Goal: Navigation & Orientation: Find specific page/section

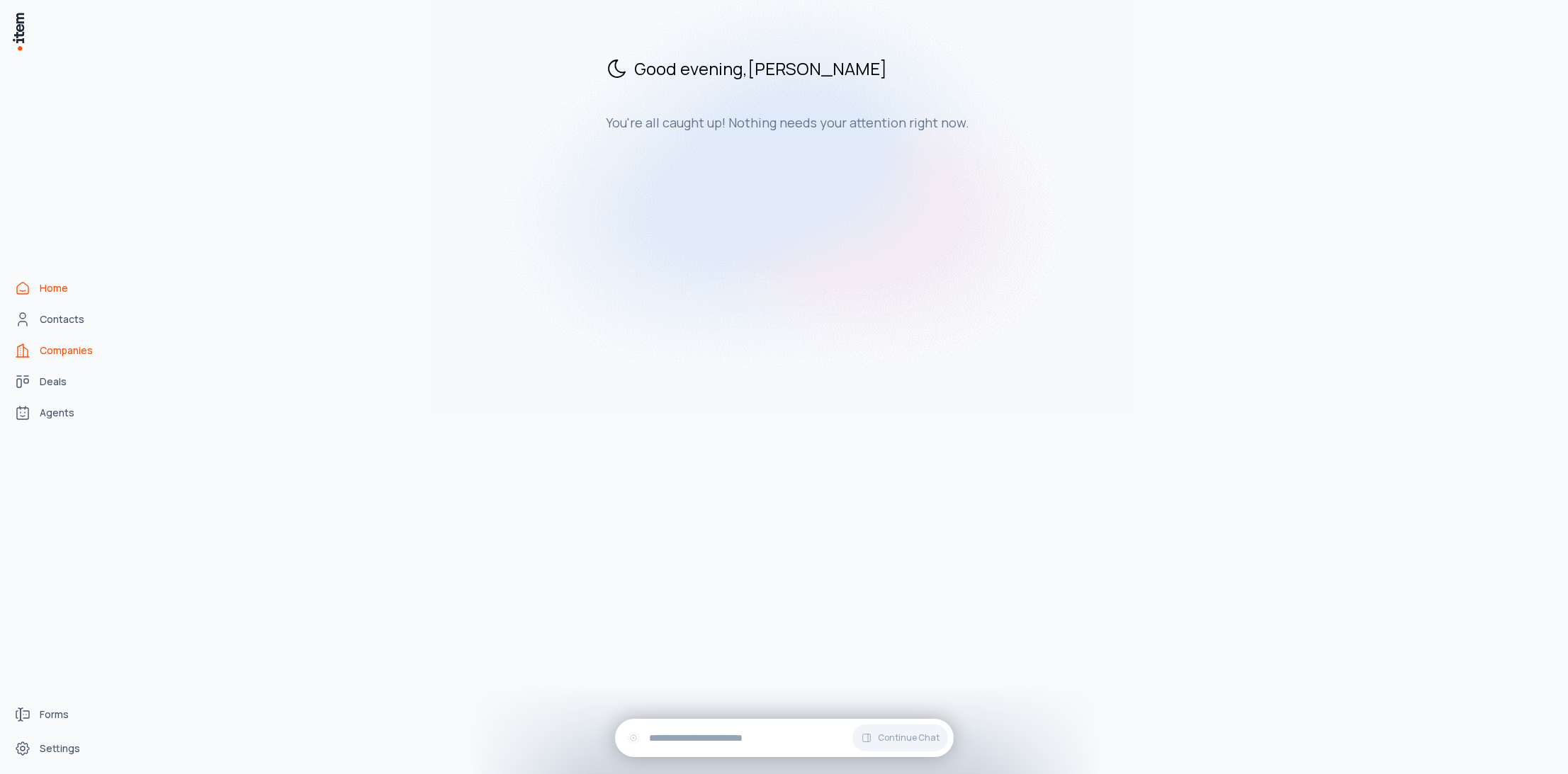
click at [52, 350] on span "Companies" at bounding box center [66, 351] width 53 height 14
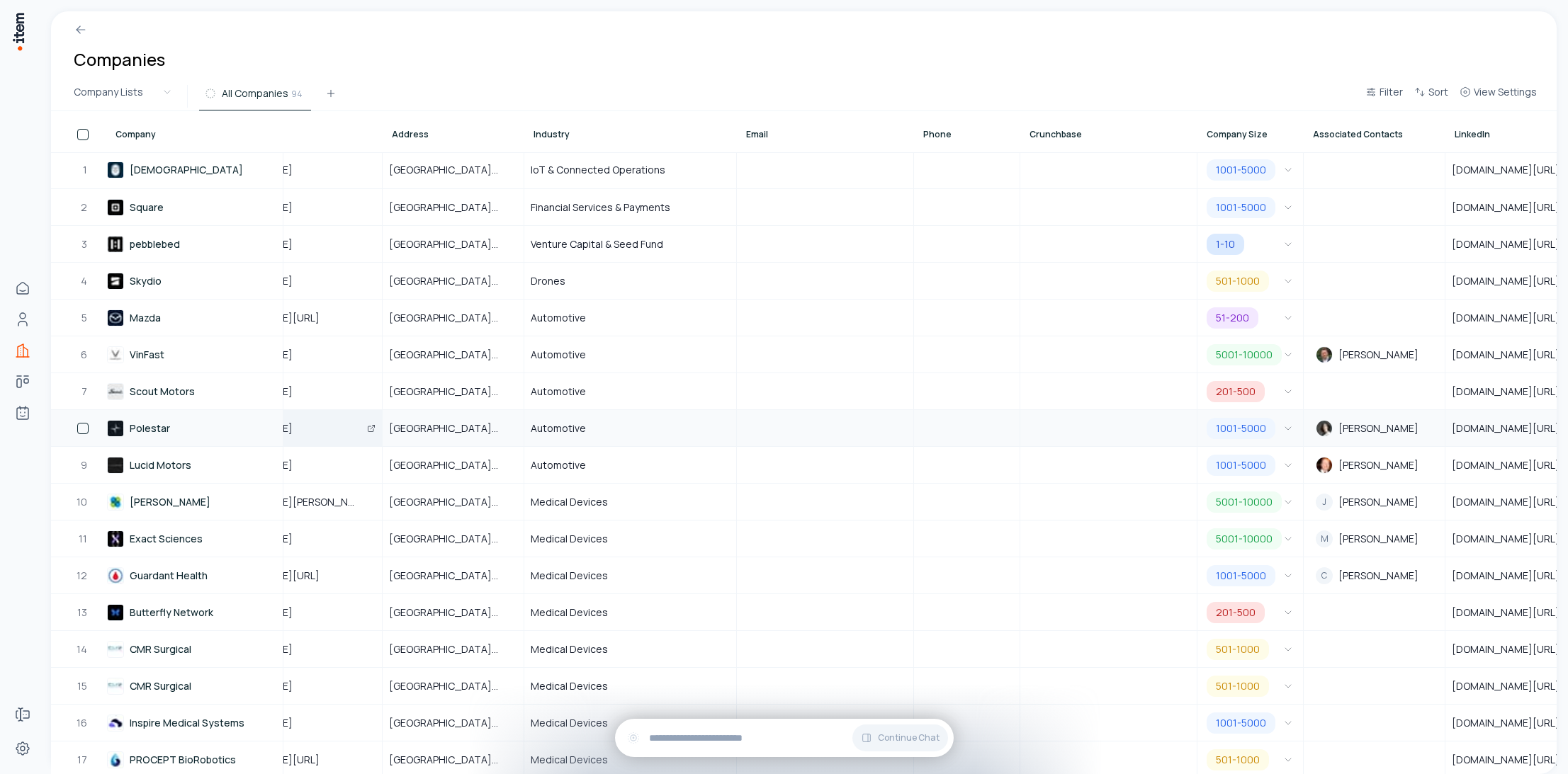
scroll to position [1, 0]
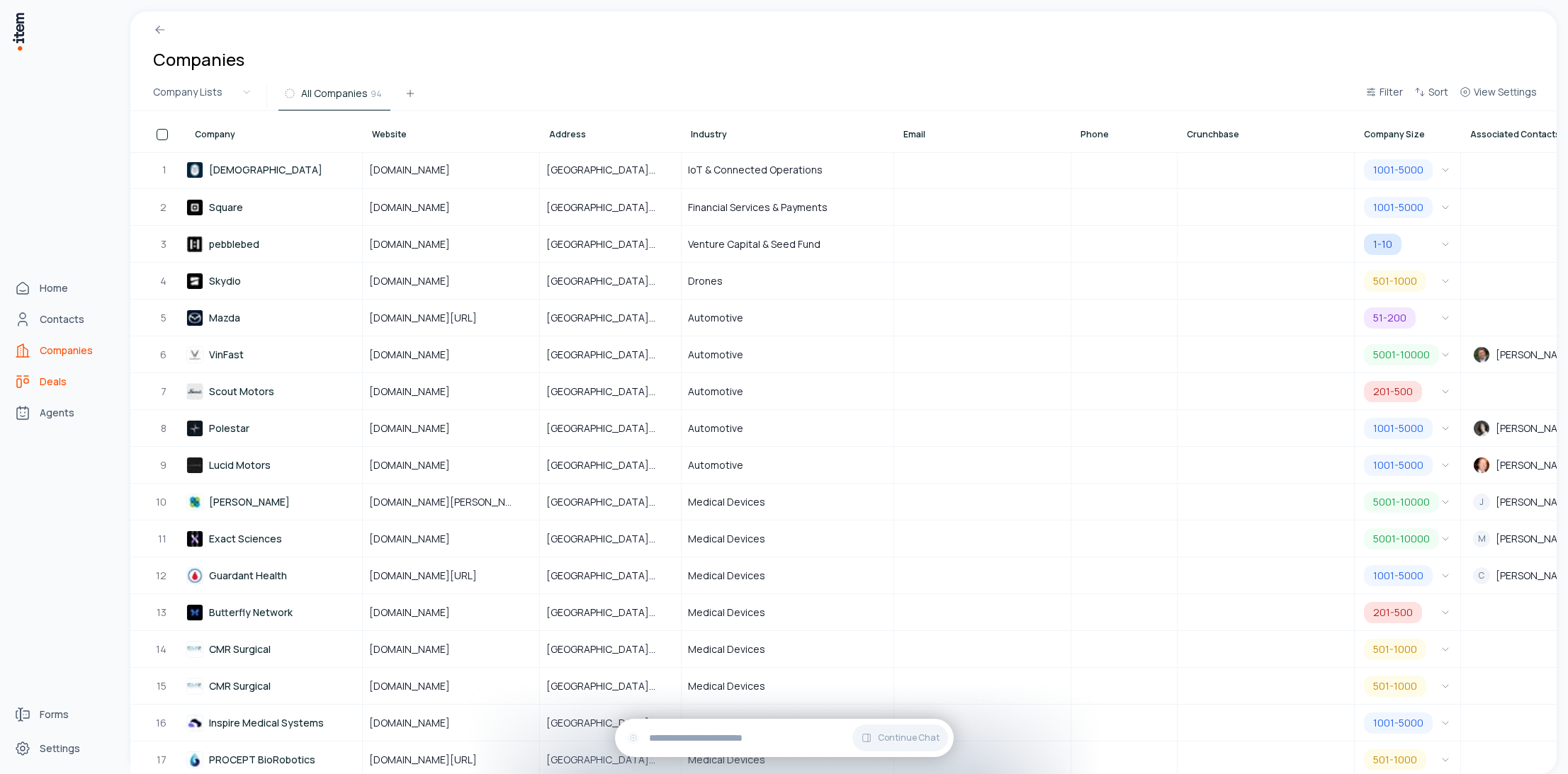
click at [21, 382] on use "deals" at bounding box center [22, 381] width 17 height 17
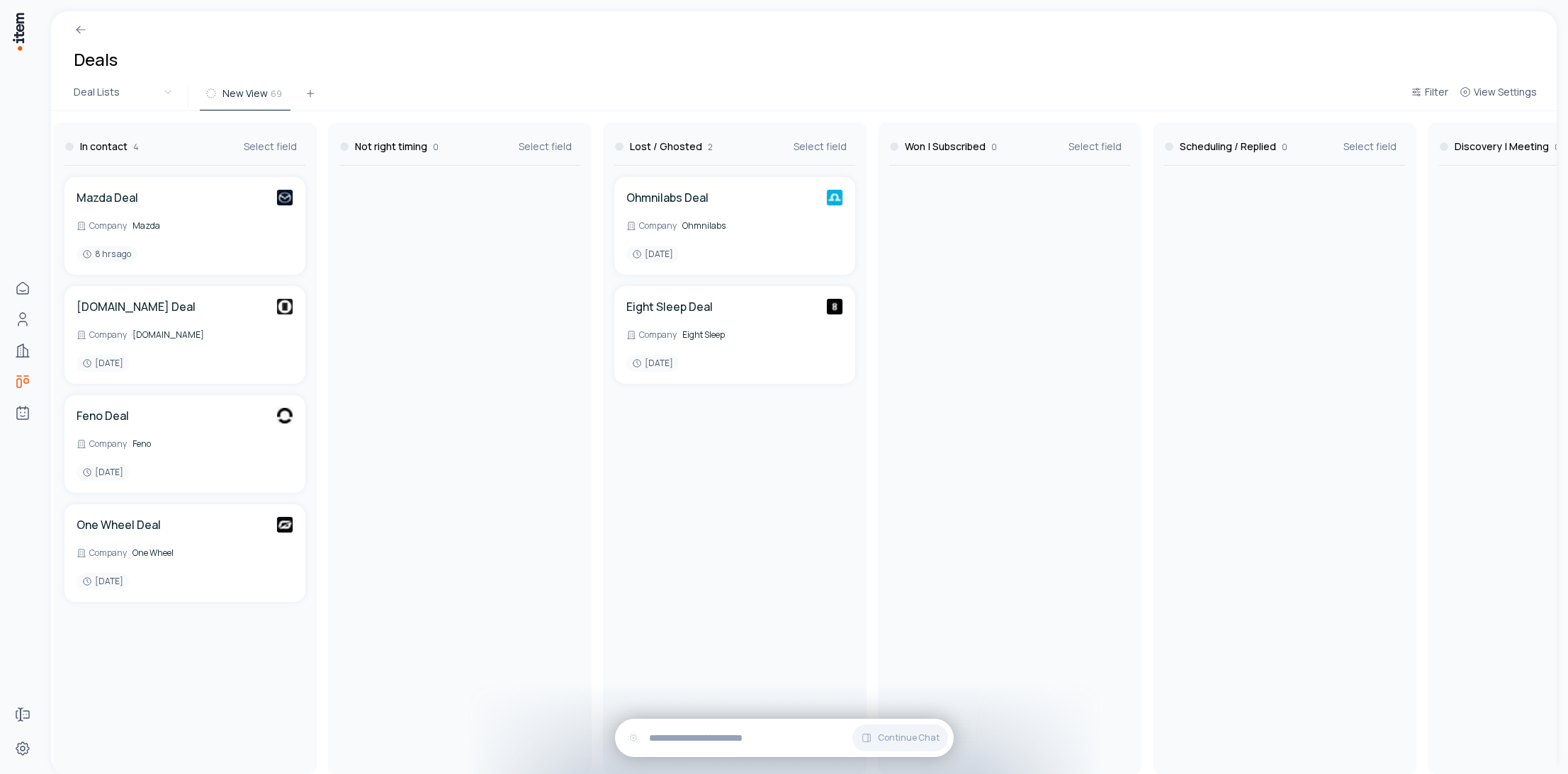
scroll to position [0, 286]
click at [987, 112] on div "To Contact 63 Select field Samsara Deal Company Samsara Just now Square Deal Co…" at bounding box center [1145, 443] width 2737 height 663
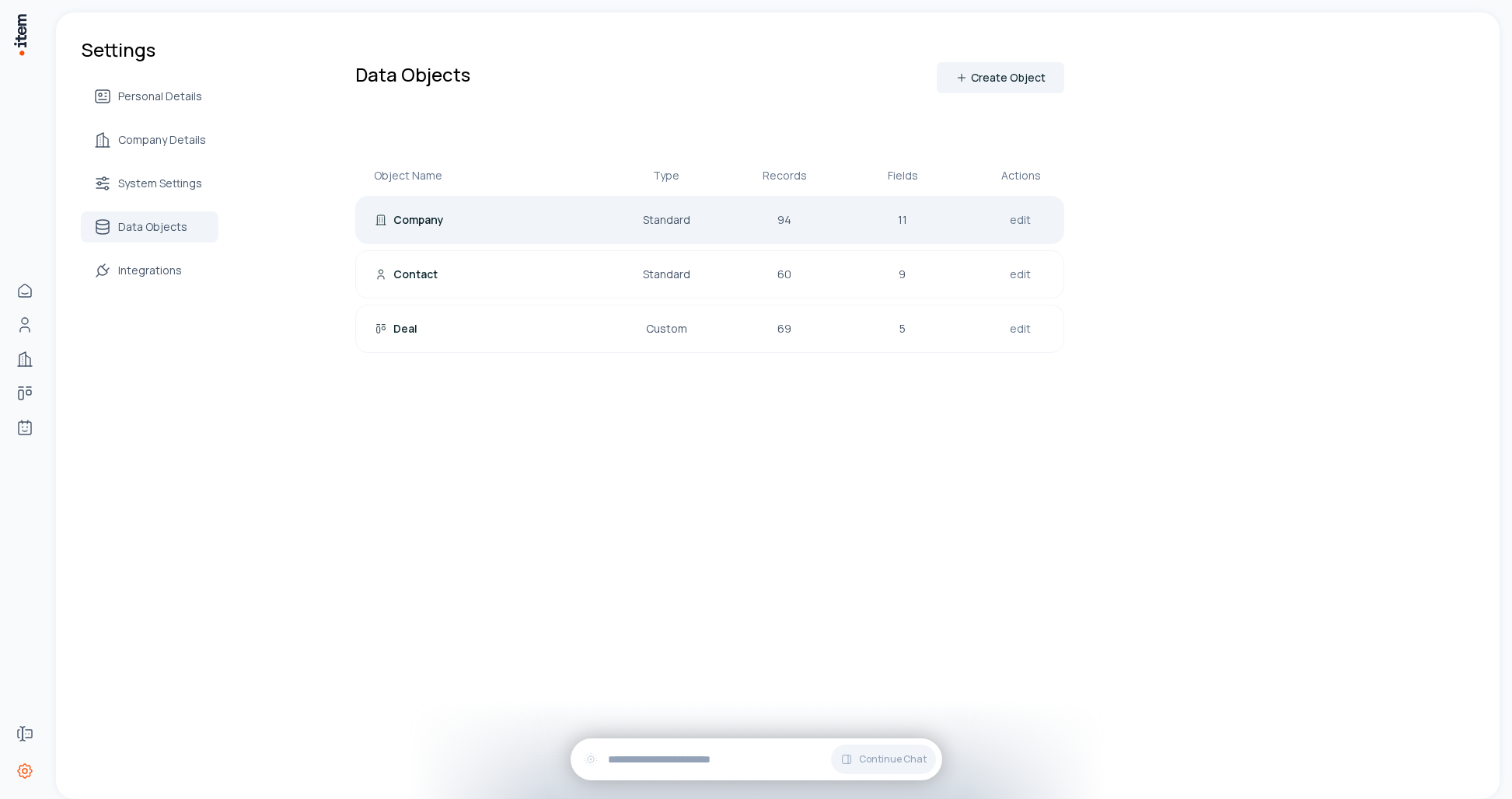
click at [475, 224] on div "Company" at bounding box center [474, 220] width 199 height 16
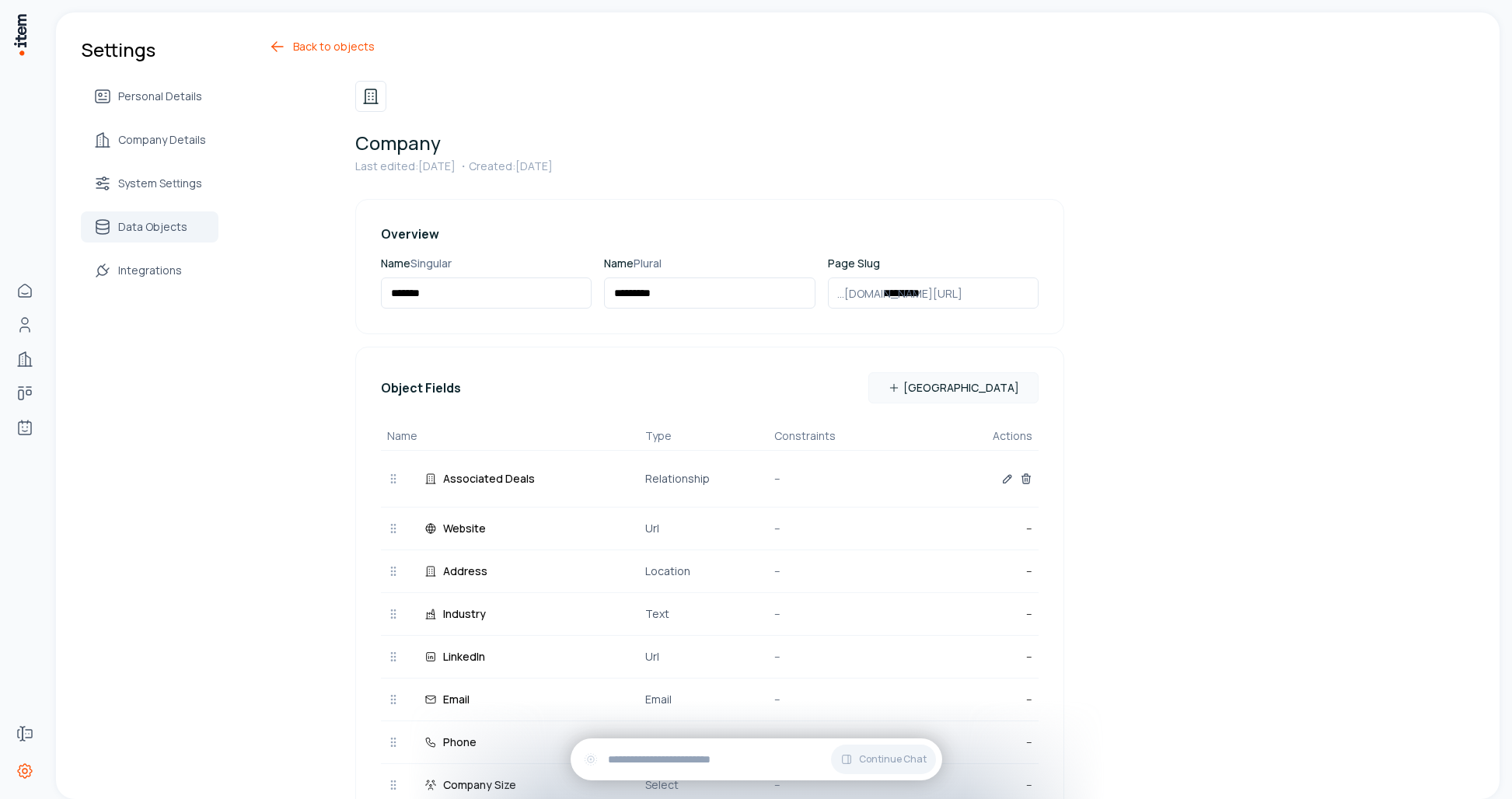
click at [341, 40] on link "Back to objects" at bounding box center [666, 46] width 796 height 18
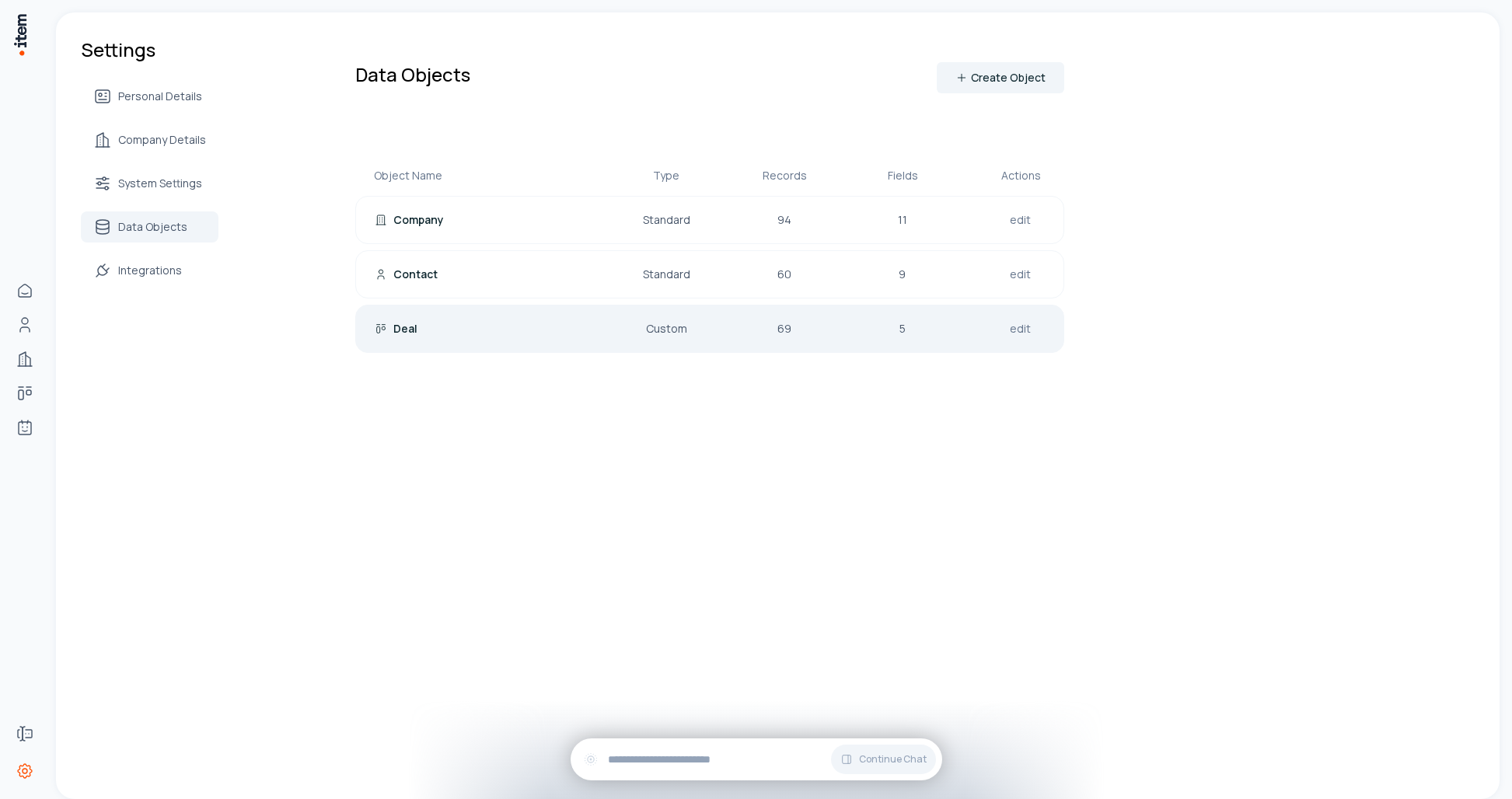
click at [525, 336] on div "Deal" at bounding box center [474, 329] width 199 height 16
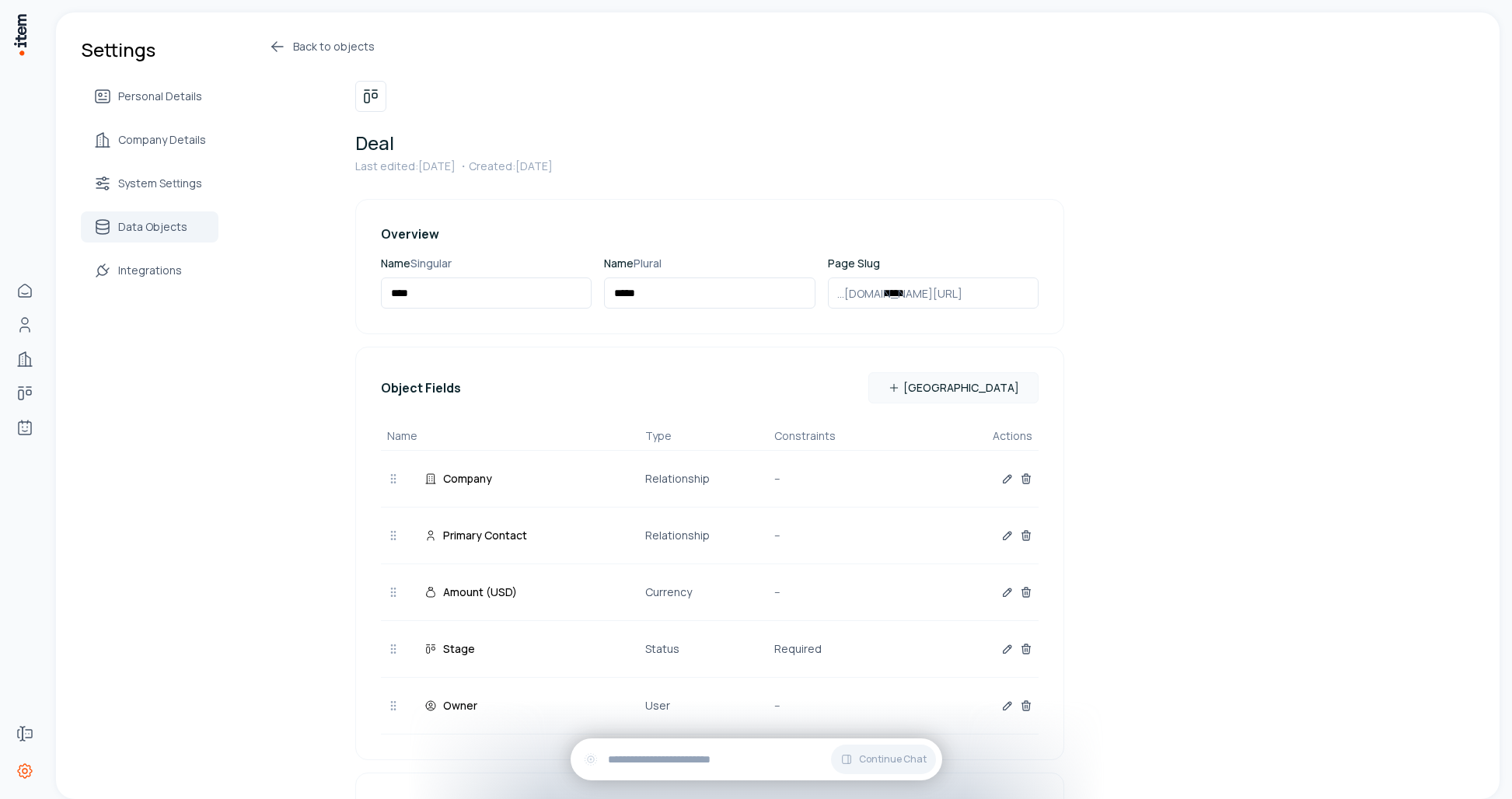
click at [320, 36] on div "Settings Personal Details Company Details System Settings Data Objects Integrat…" at bounding box center [778, 543] width 1443 height 1062
click at [319, 40] on link "Back to objects" at bounding box center [666, 46] width 796 height 18
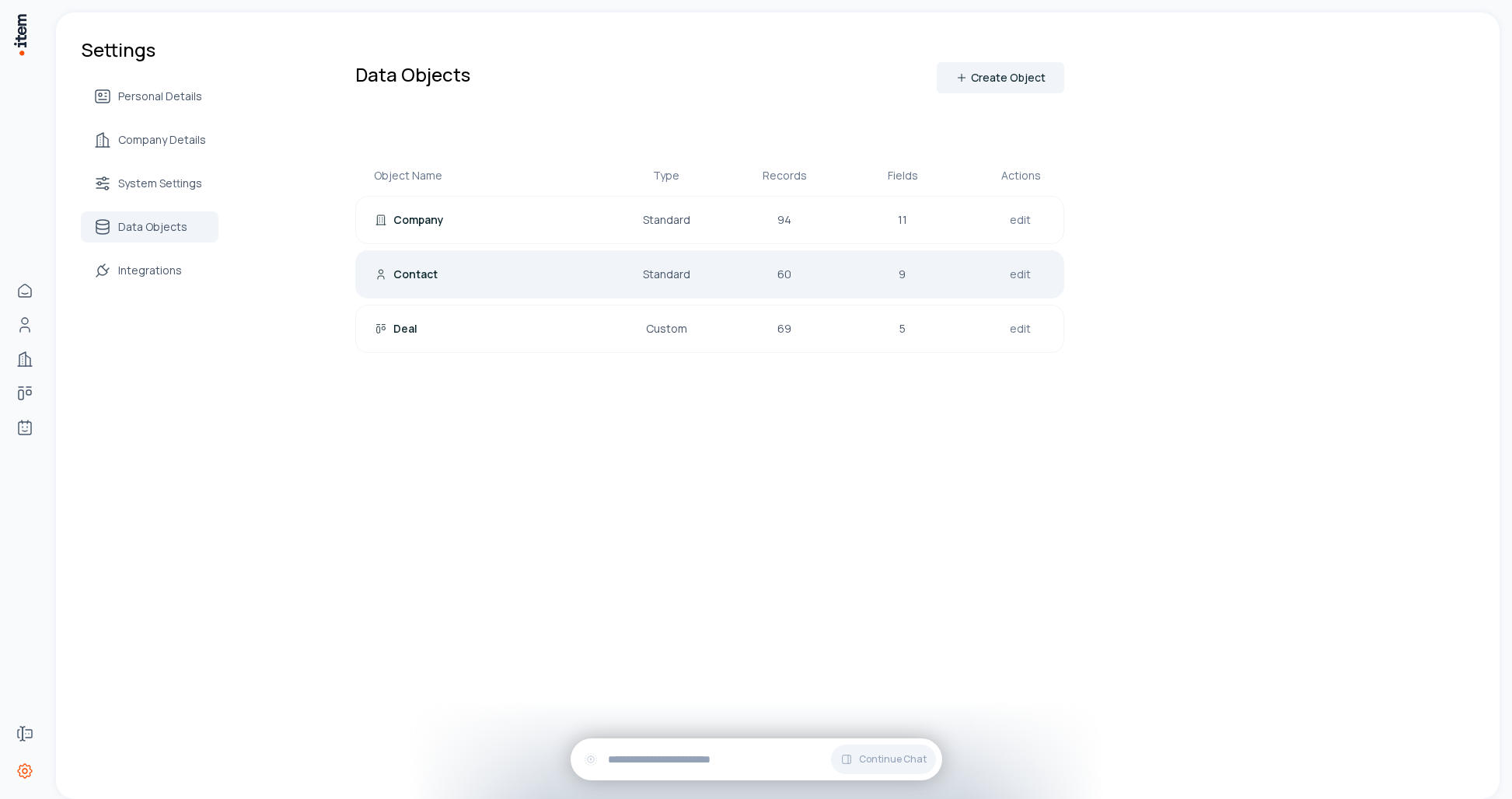
click at [539, 271] on div "Contact" at bounding box center [474, 275] width 199 height 16
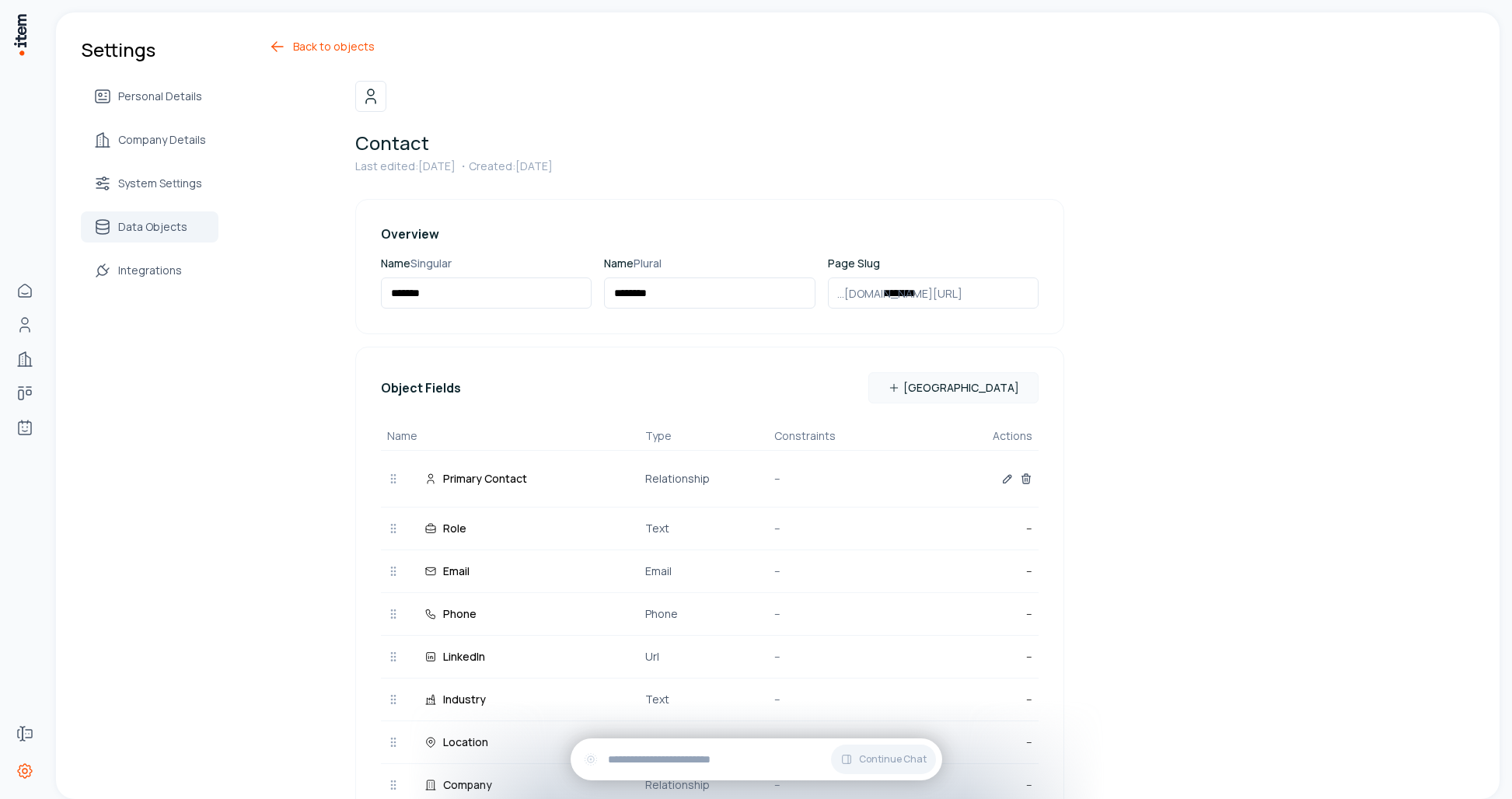
click at [343, 51] on link "Back to objects" at bounding box center [666, 46] width 796 height 18
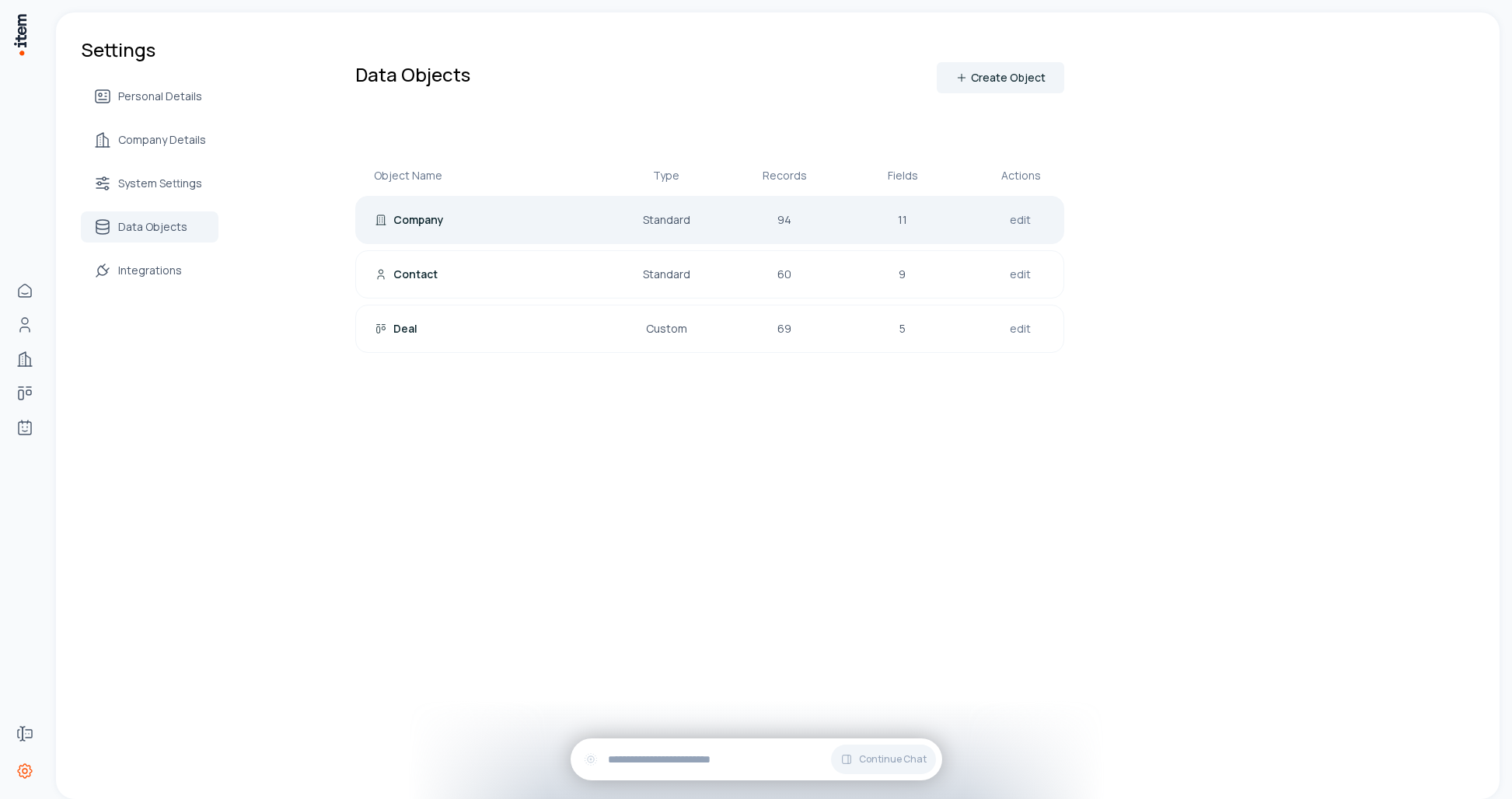
click at [500, 206] on div "Company Standard 94 11 edit" at bounding box center [710, 220] width 709 height 48
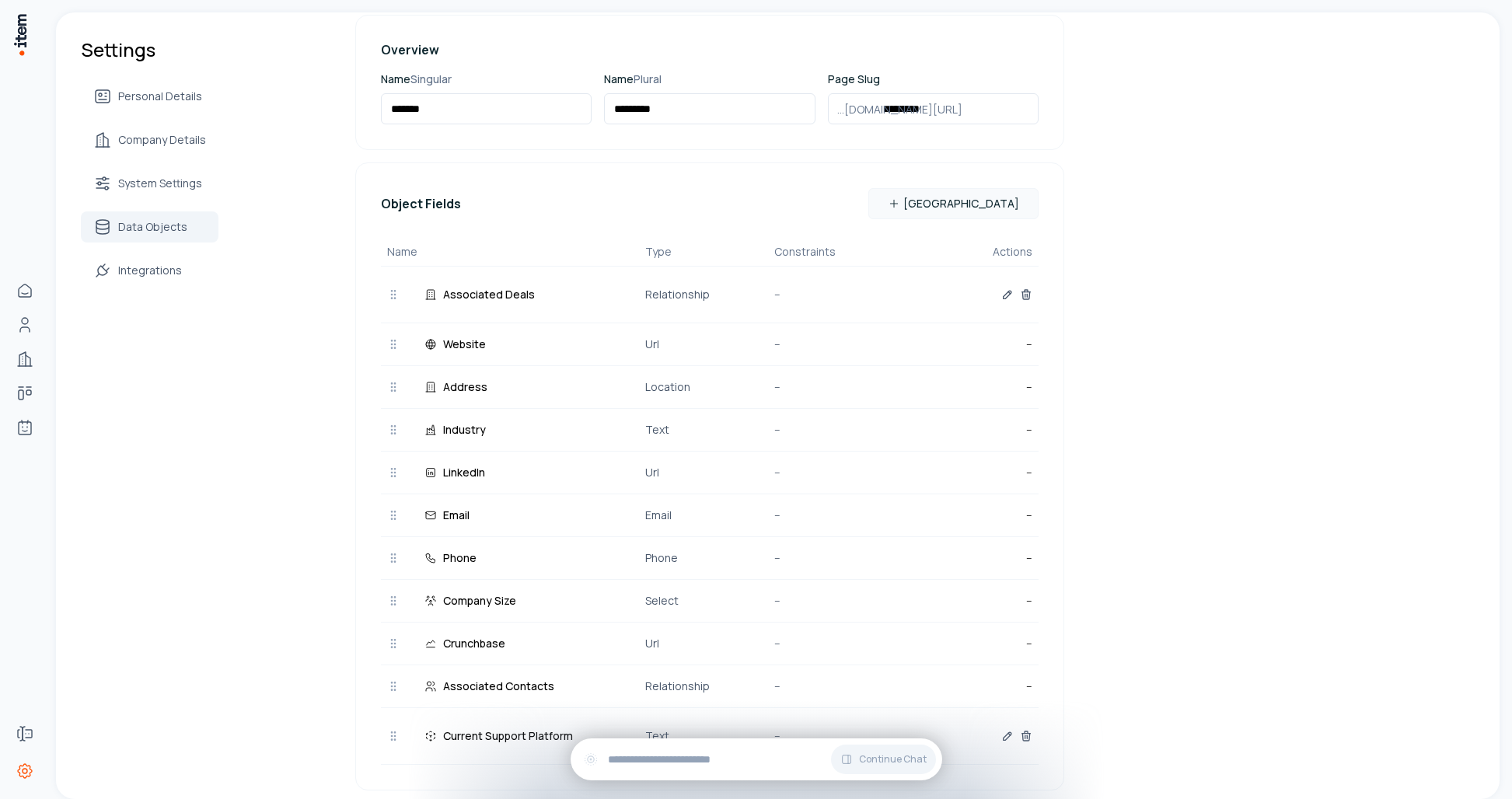
scroll to position [105, 0]
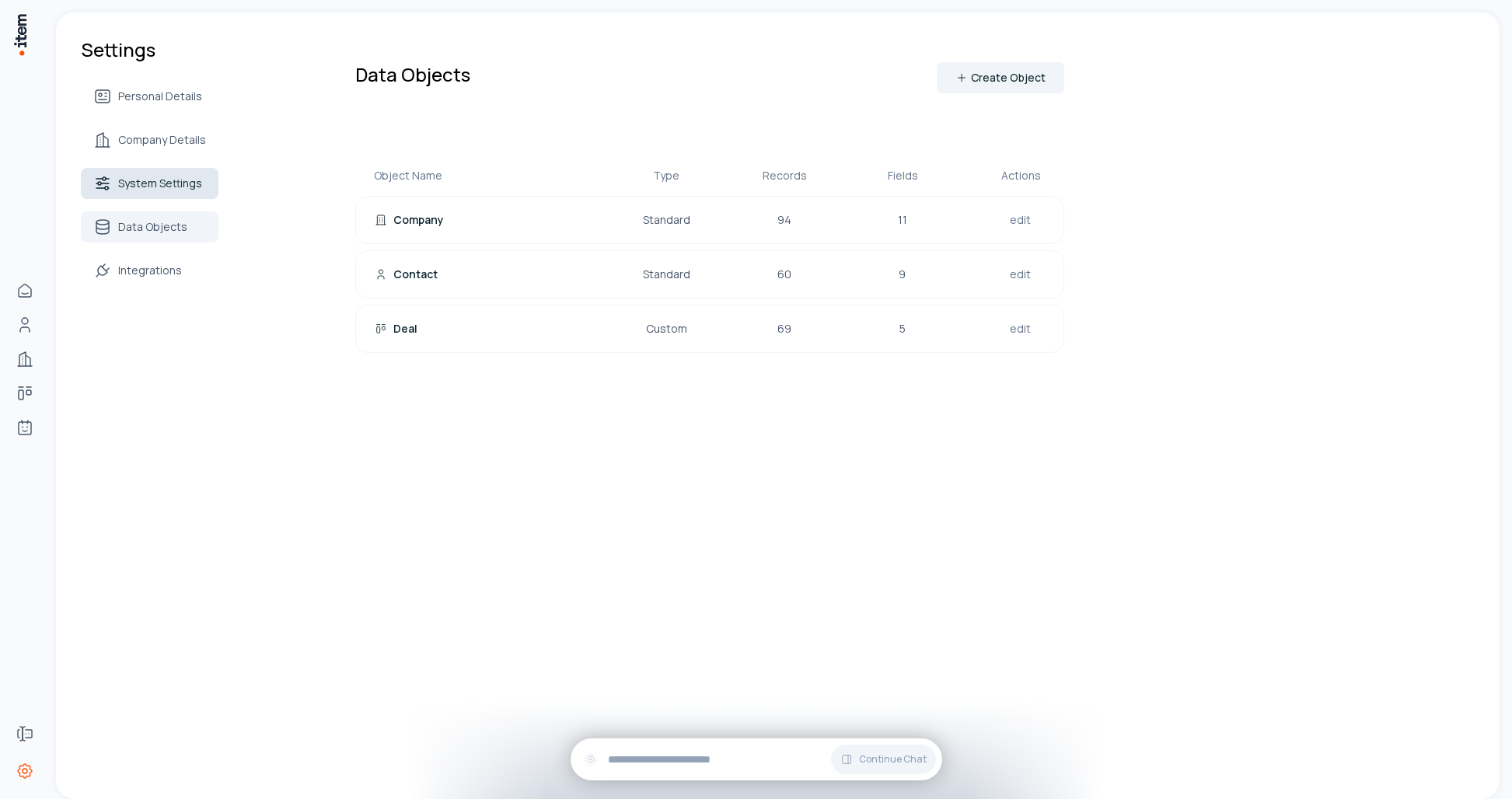
click at [160, 191] on link "System Settings" at bounding box center [150, 183] width 137 height 31
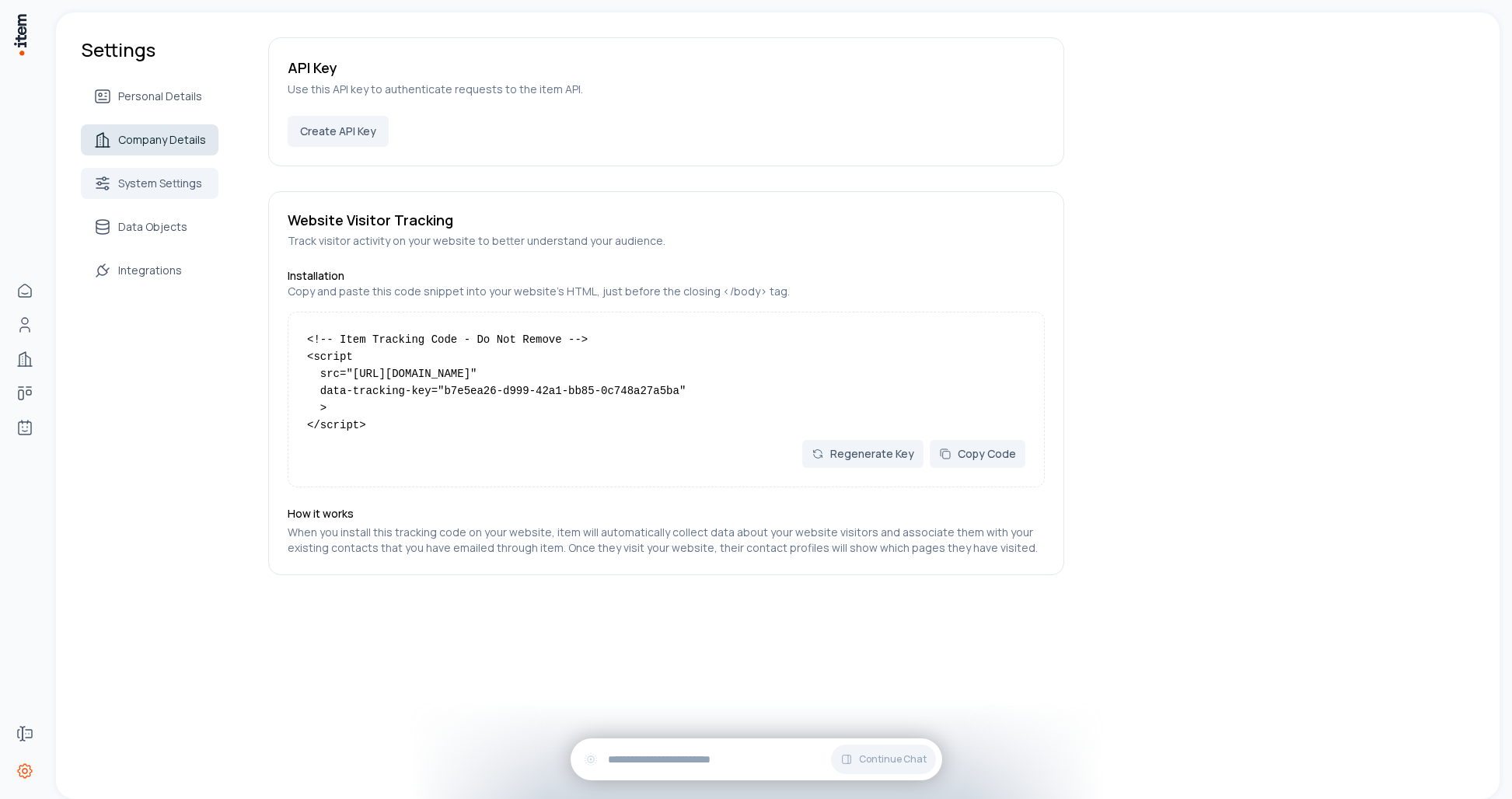
click at [160, 143] on span "Company Details" at bounding box center [162, 140] width 88 height 16
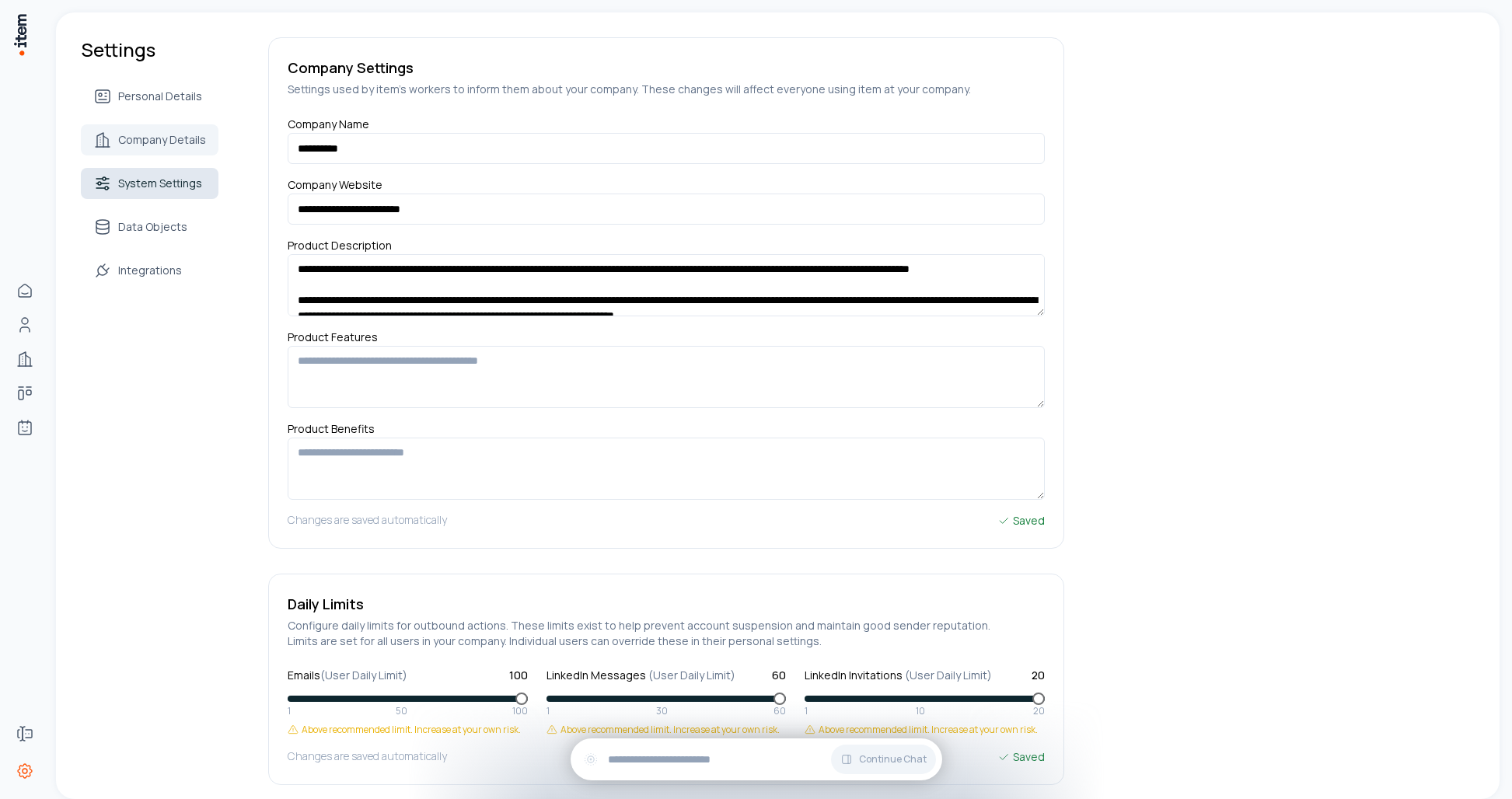
click at [153, 188] on span "System Settings" at bounding box center [159, 184] width 84 height 16
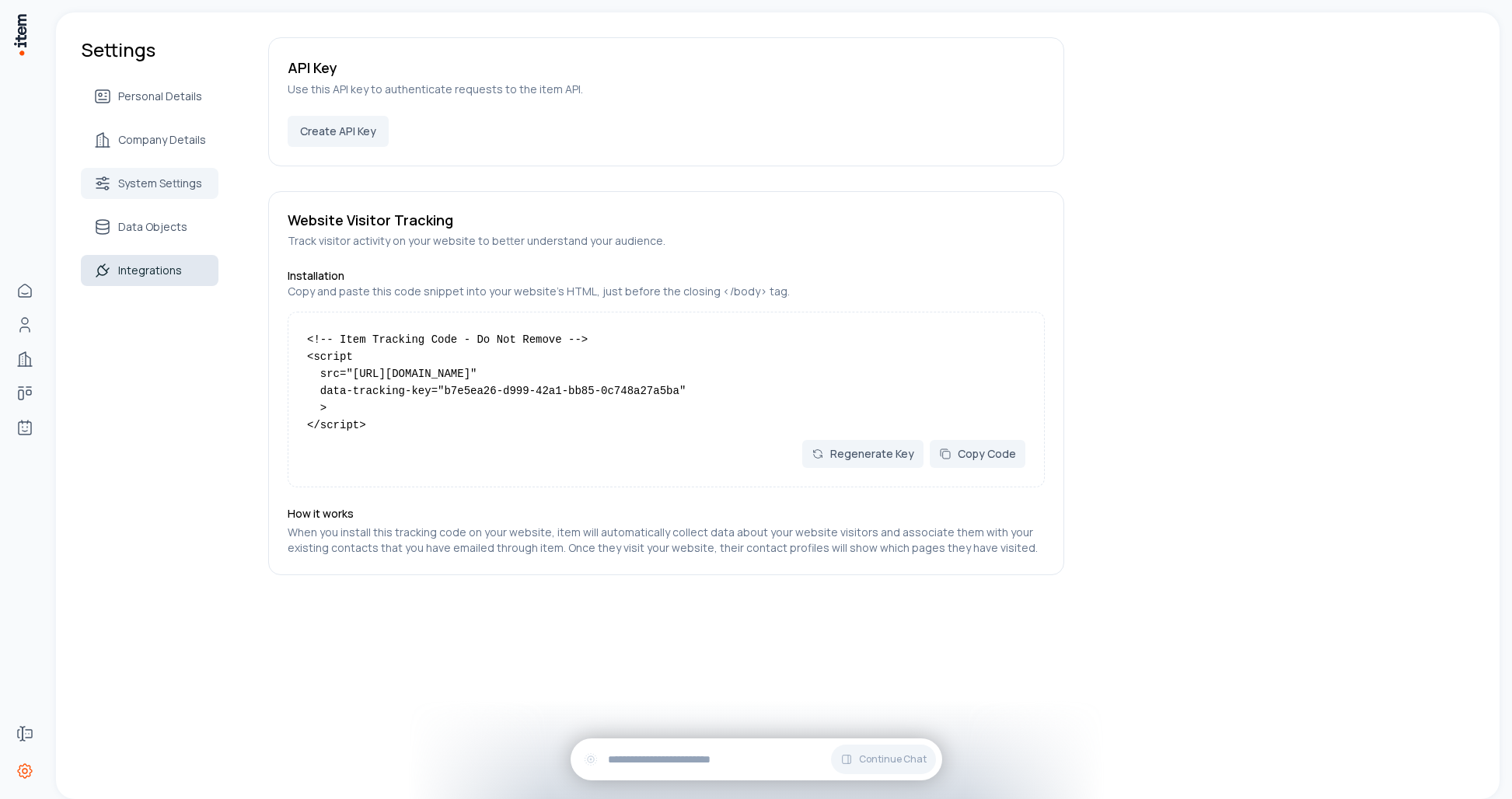
click at [167, 271] on span "Integrations" at bounding box center [150, 271] width 63 height 16
